Goal: Find specific fact: Find specific fact

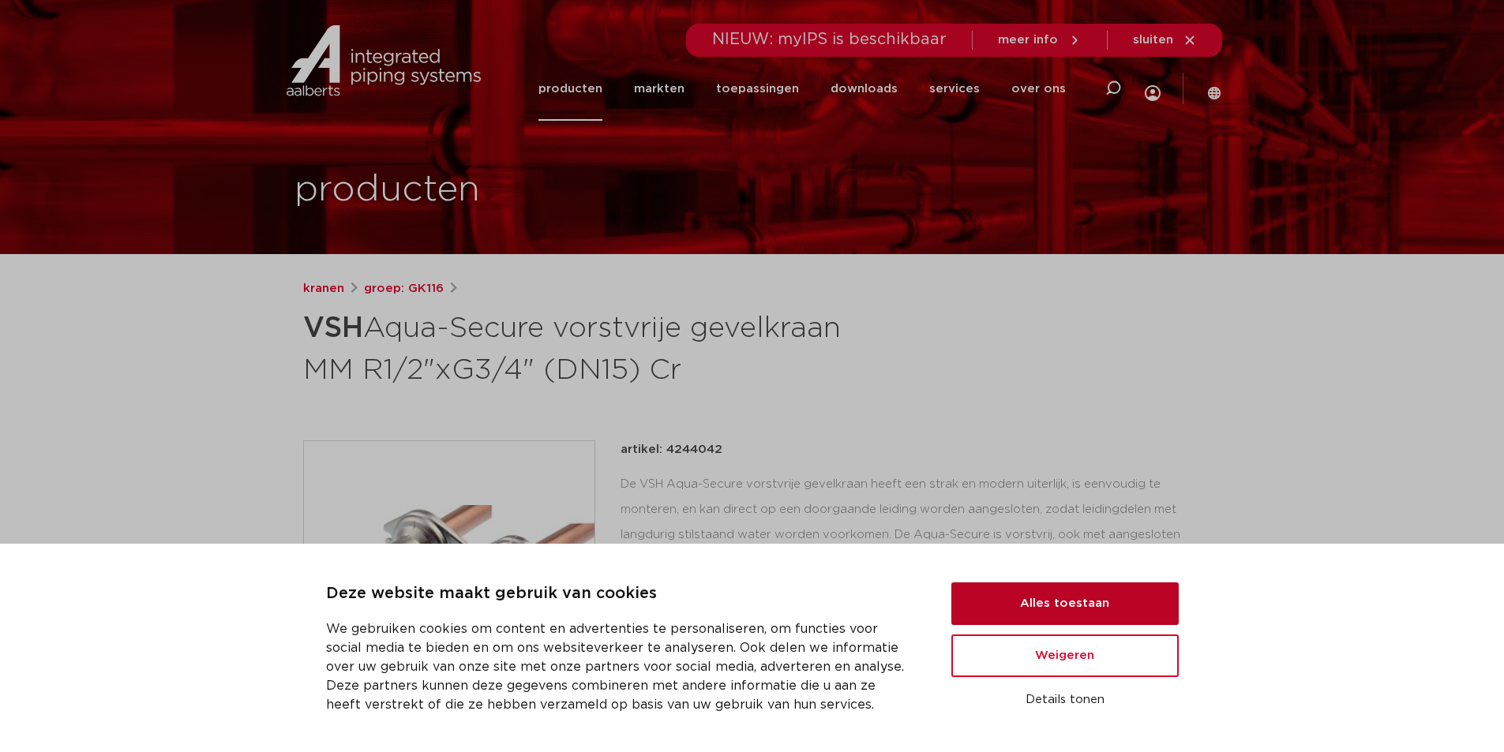
click at [1048, 601] on button "Alles toestaan" at bounding box center [1064, 604] width 227 height 43
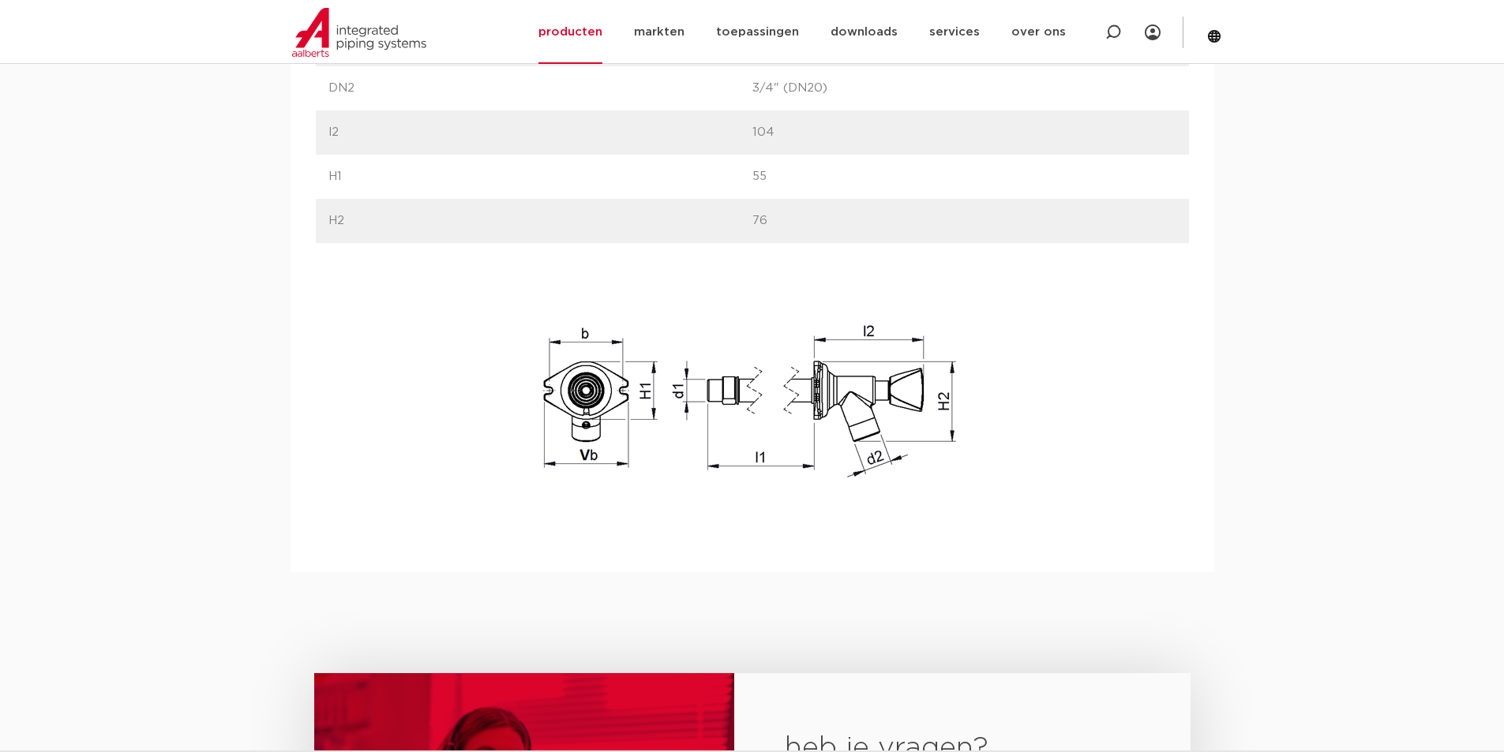
scroll to position [1263, 0]
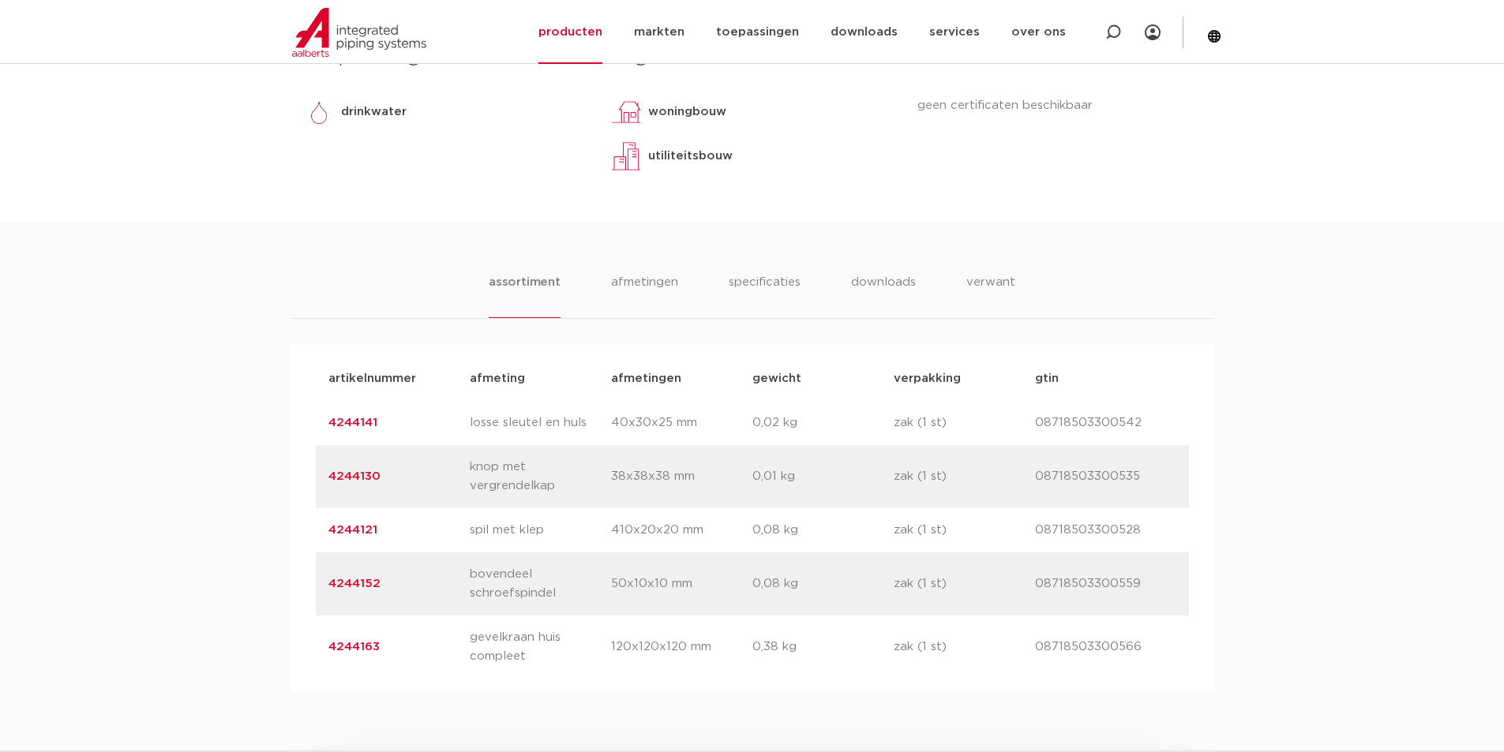
scroll to position [790, 0]
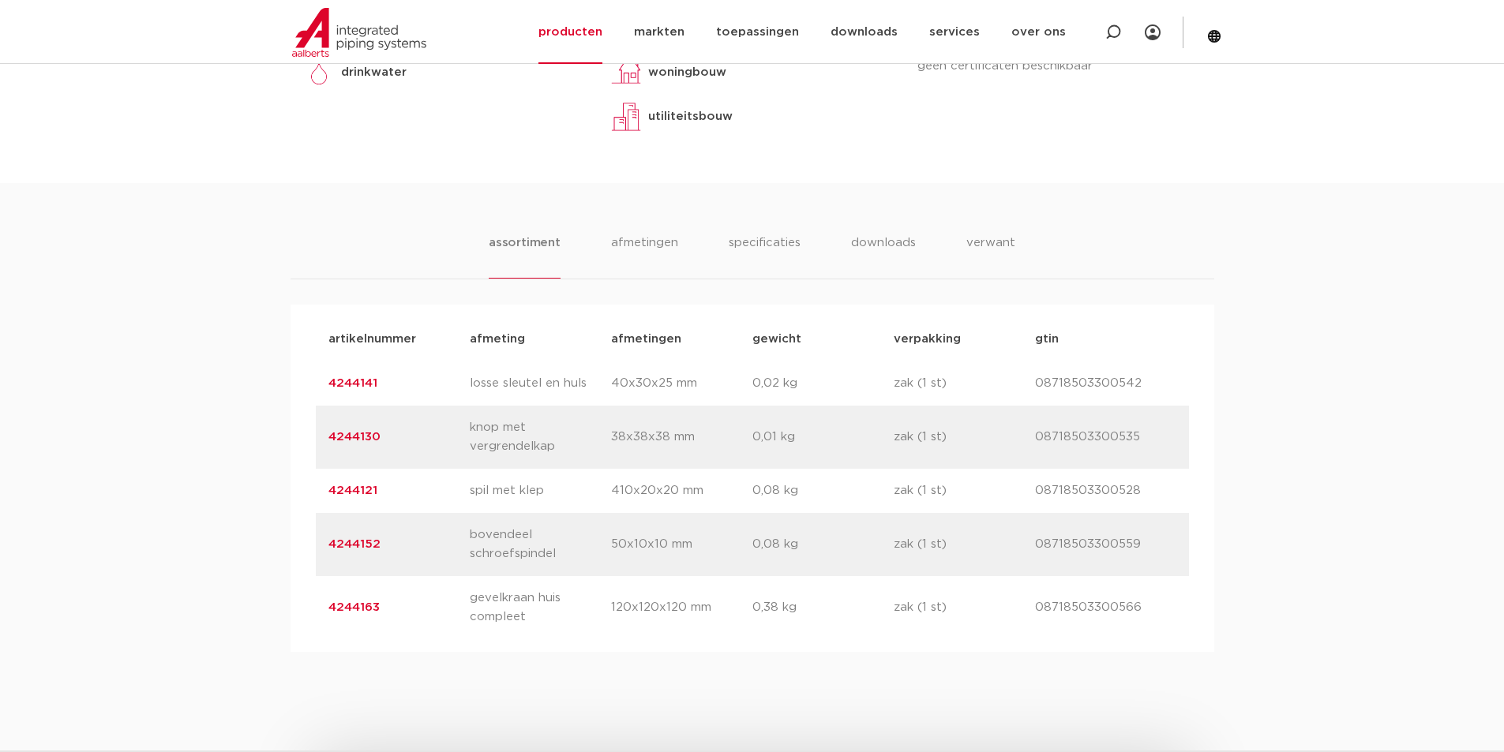
click at [1078, 493] on p "08718503300528" at bounding box center [1105, 491] width 141 height 19
copy p "08718503300528"
